Goal: Task Accomplishment & Management: Use online tool/utility

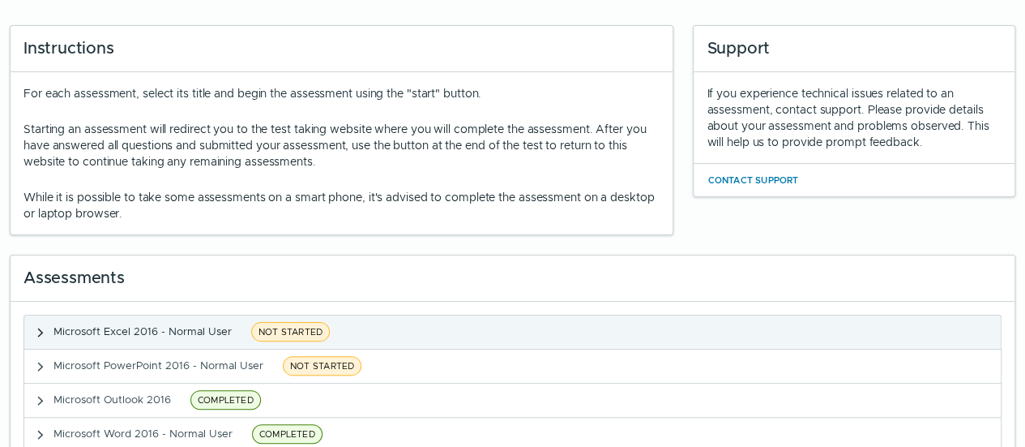
scroll to position [16, 0]
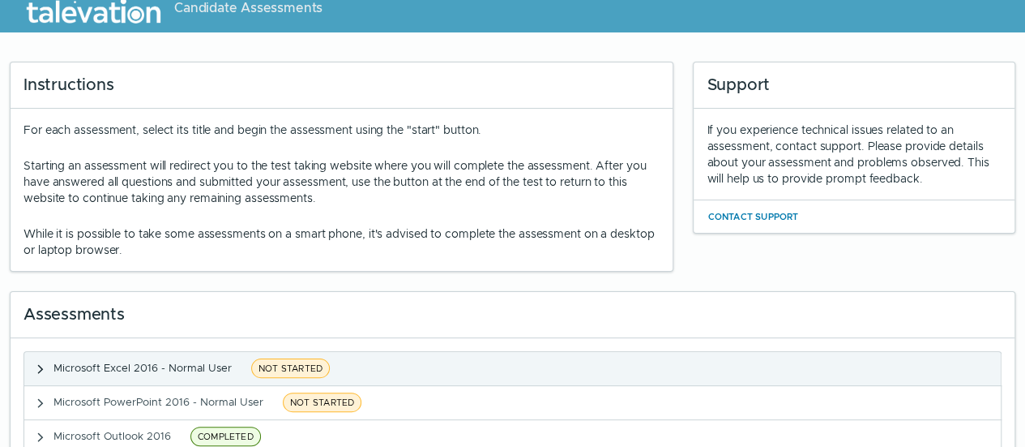
click at [282, 377] on button "Microsoft Excel 2016 - Normal User NOT STARTED" at bounding box center [512, 368] width 977 height 33
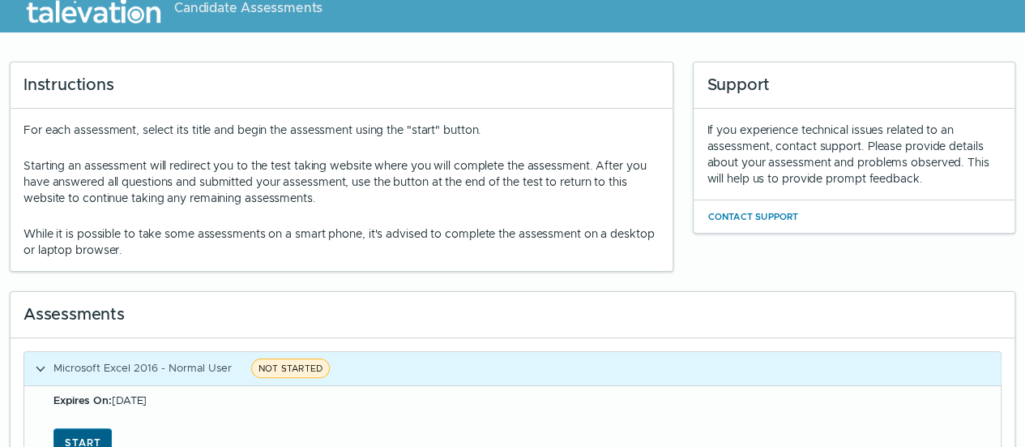
click at [79, 431] on button "Start" at bounding box center [82, 442] width 58 height 29
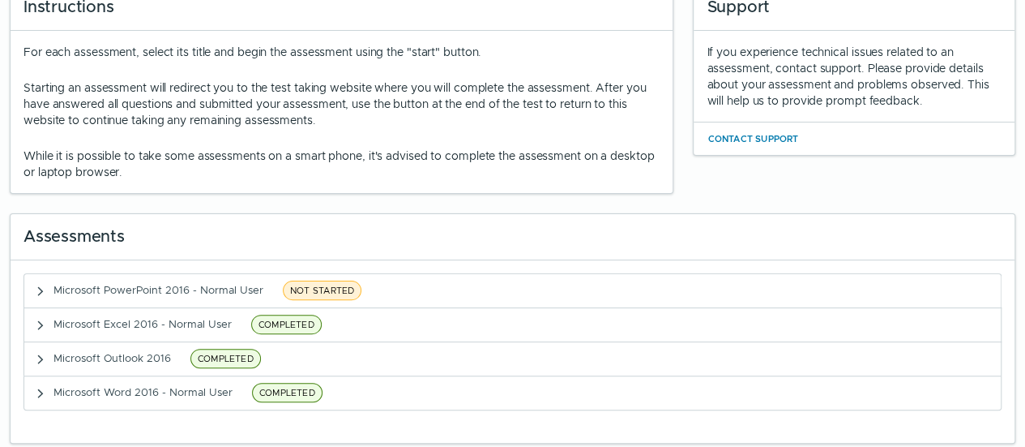
scroll to position [97, 0]
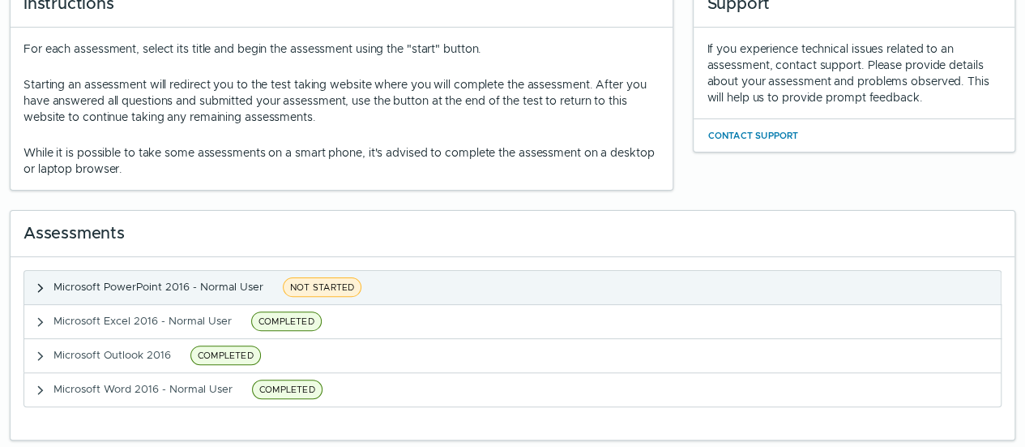
click at [324, 284] on span "NOT STARTED" at bounding box center [322, 286] width 79 height 19
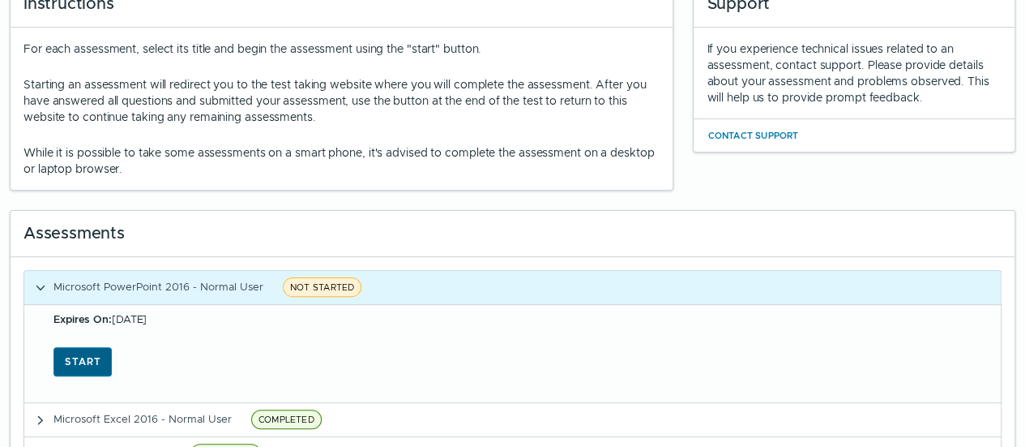
click at [92, 352] on button "Start" at bounding box center [82, 361] width 58 height 29
